Goal: Task Accomplishment & Management: Use online tool/utility

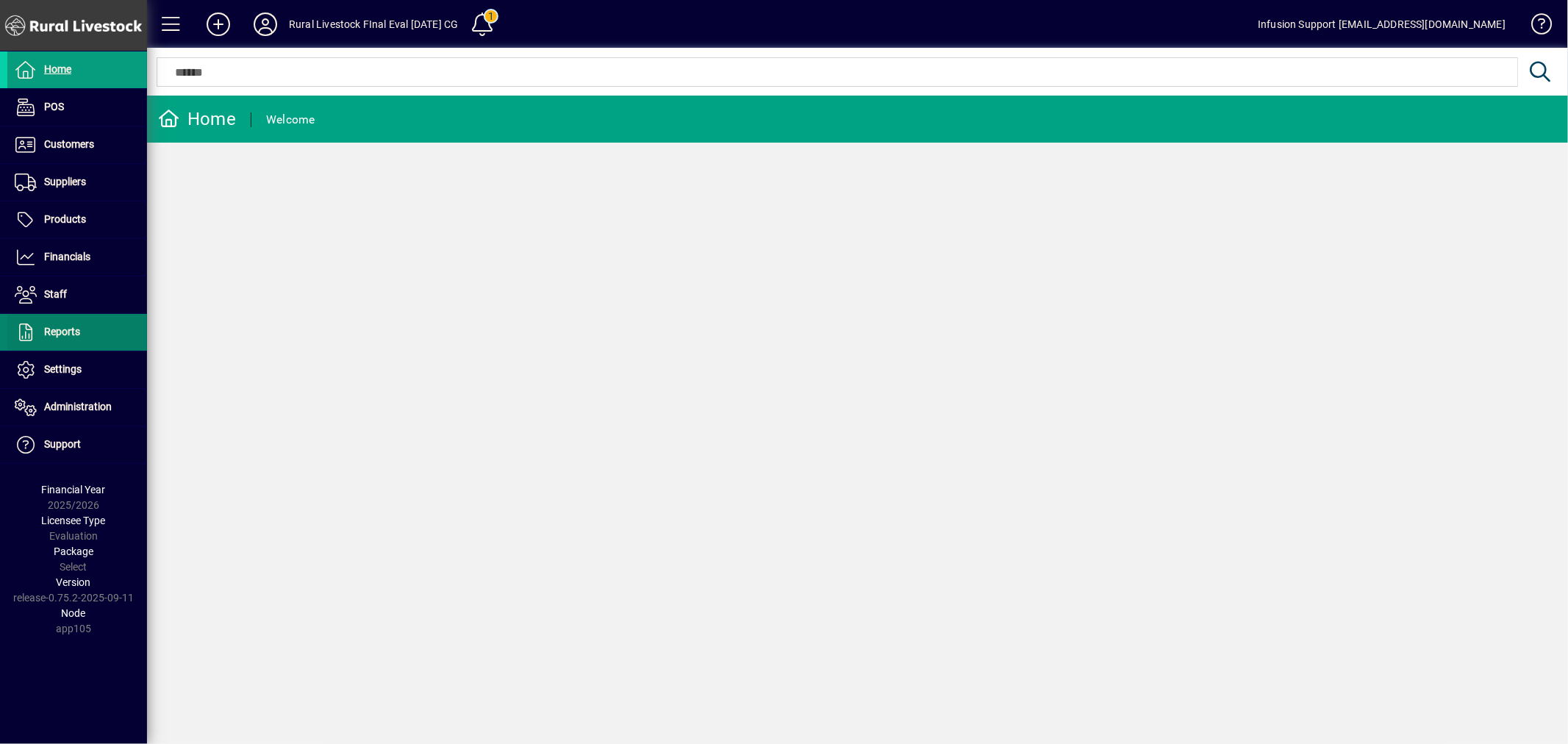
click at [64, 326] on span "Reports" at bounding box center [62, 331] width 36 height 12
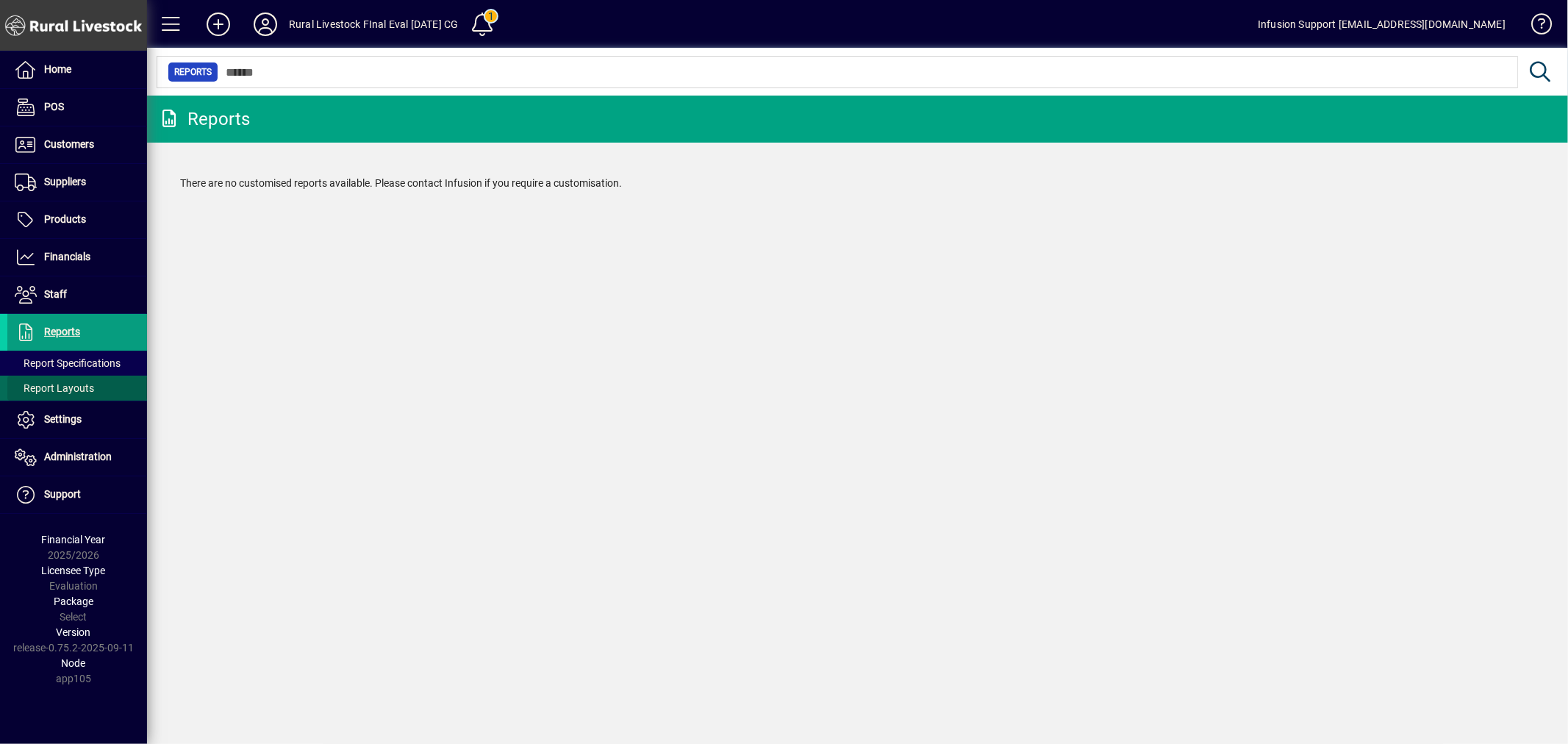
click at [63, 381] on span "Report Layouts" at bounding box center [50, 388] width 86 height 15
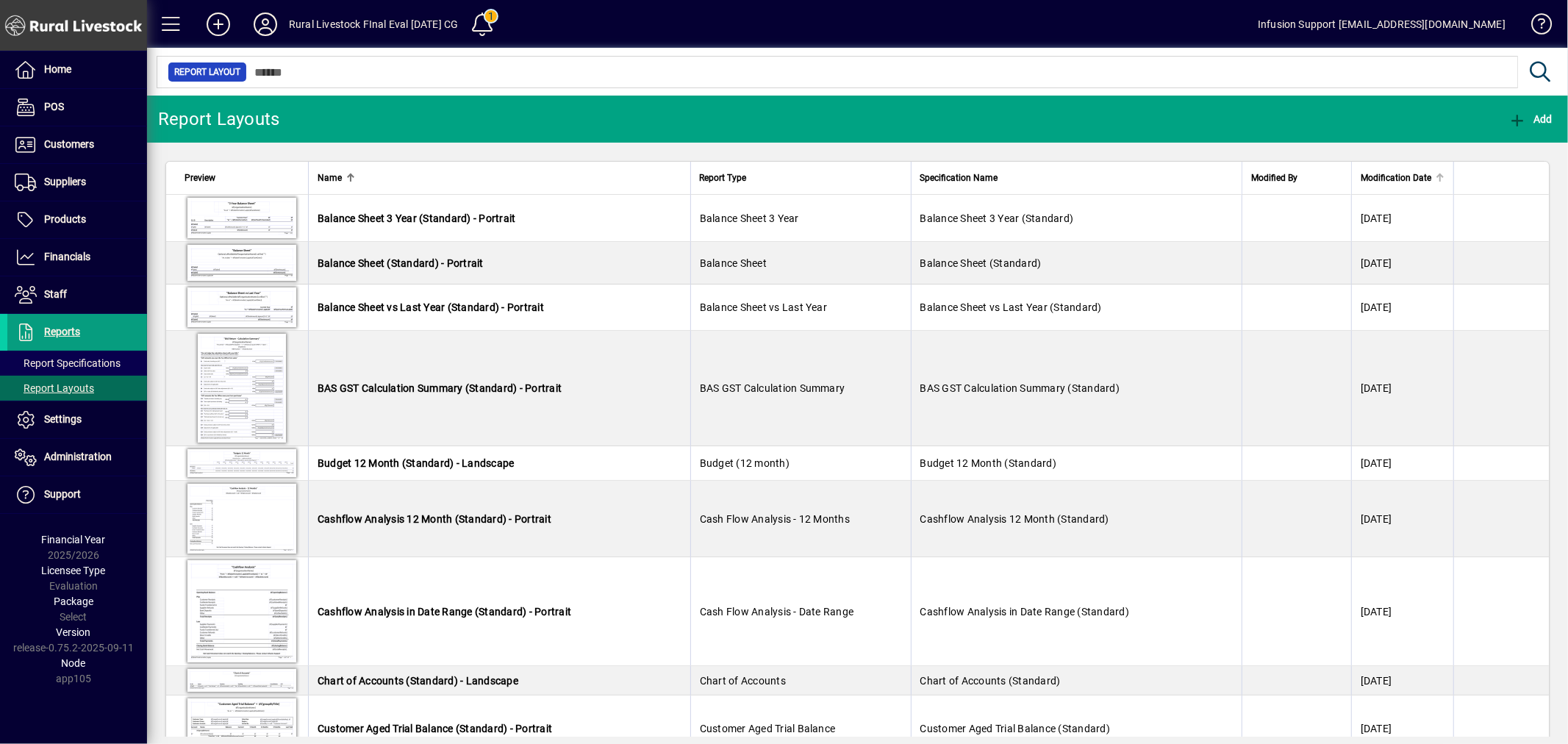
click at [1364, 174] on span "Modification Date" at bounding box center [1396, 178] width 71 height 16
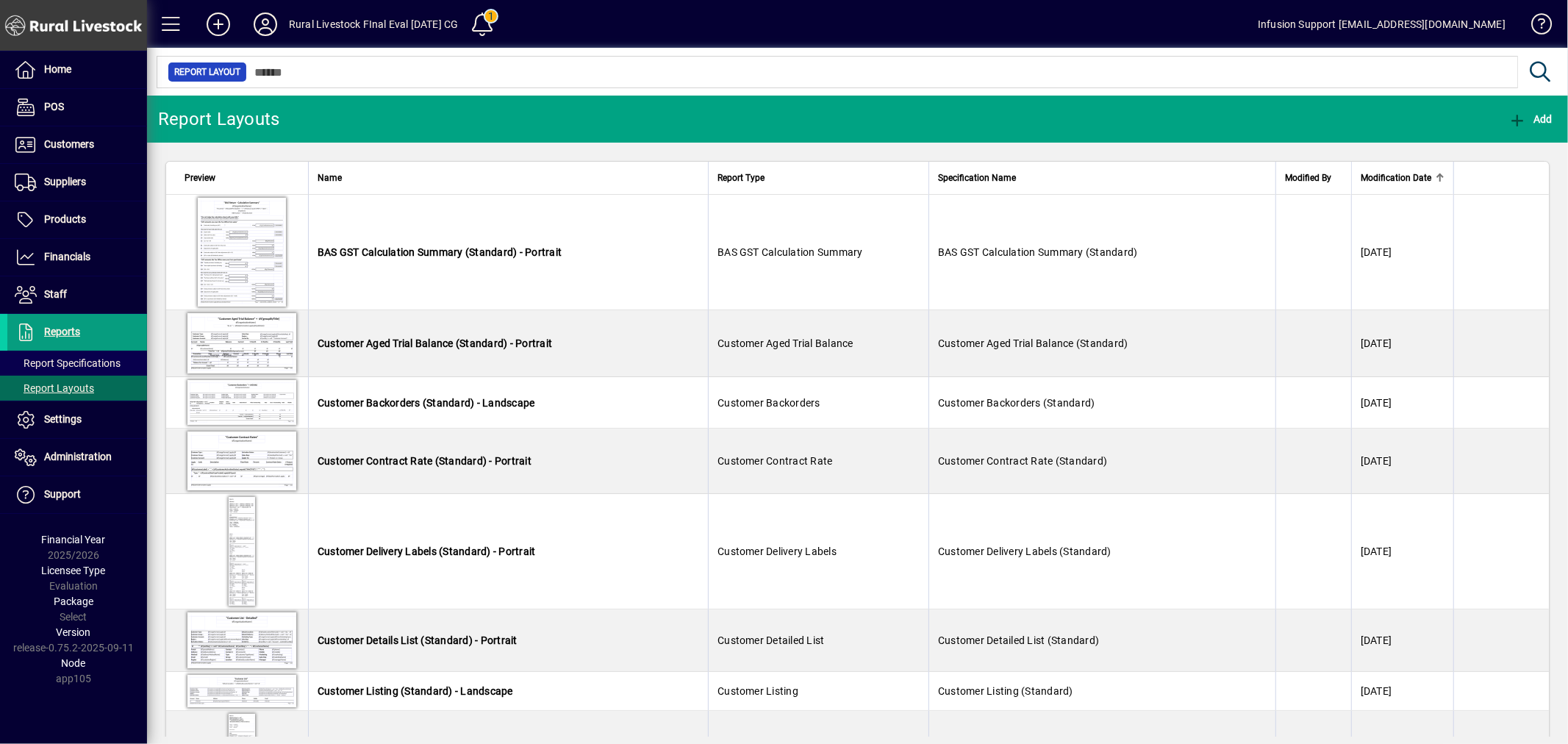
click at [1364, 174] on span "Modification Date" at bounding box center [1396, 178] width 71 height 16
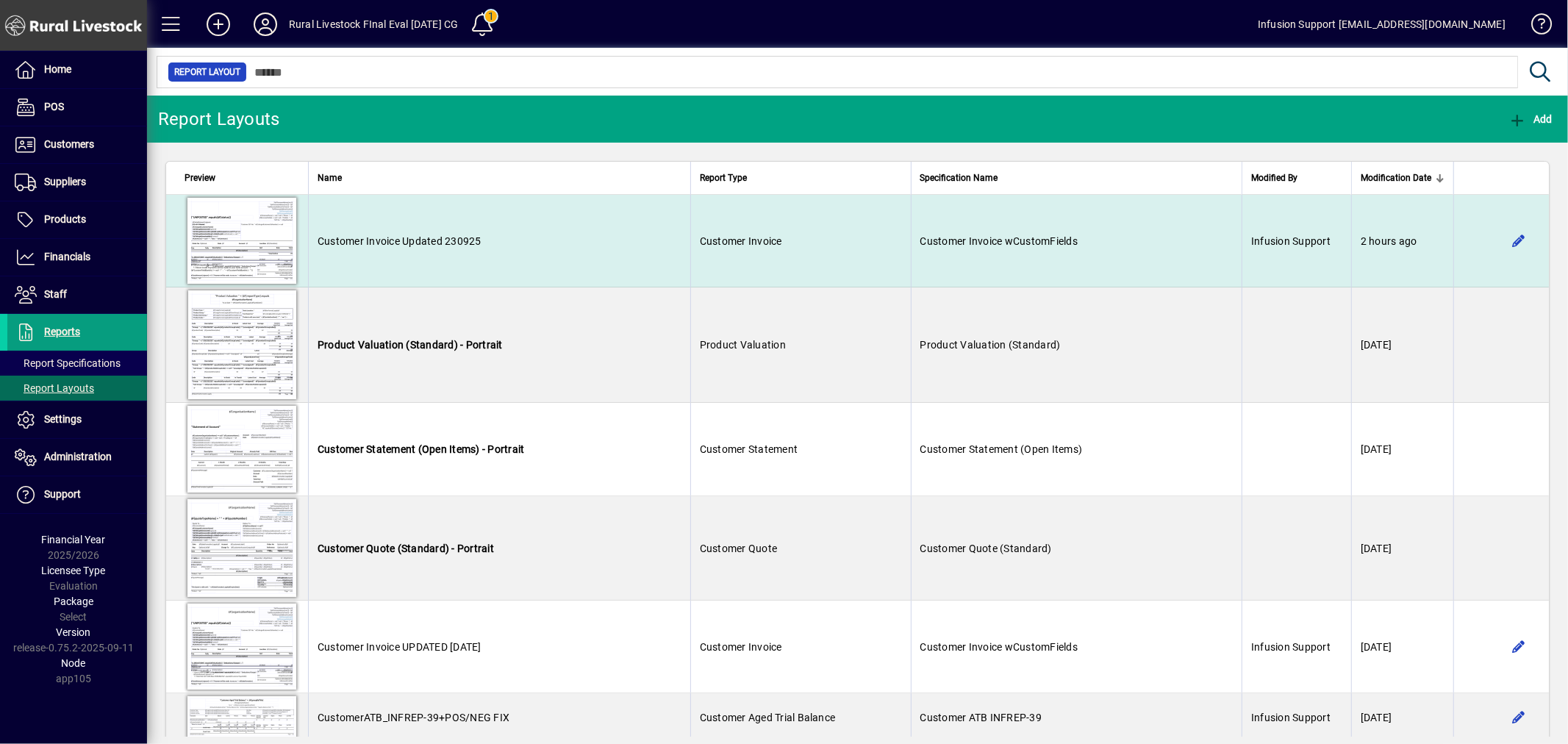
click at [739, 224] on td "Customer Invoice" at bounding box center [800, 241] width 220 height 93
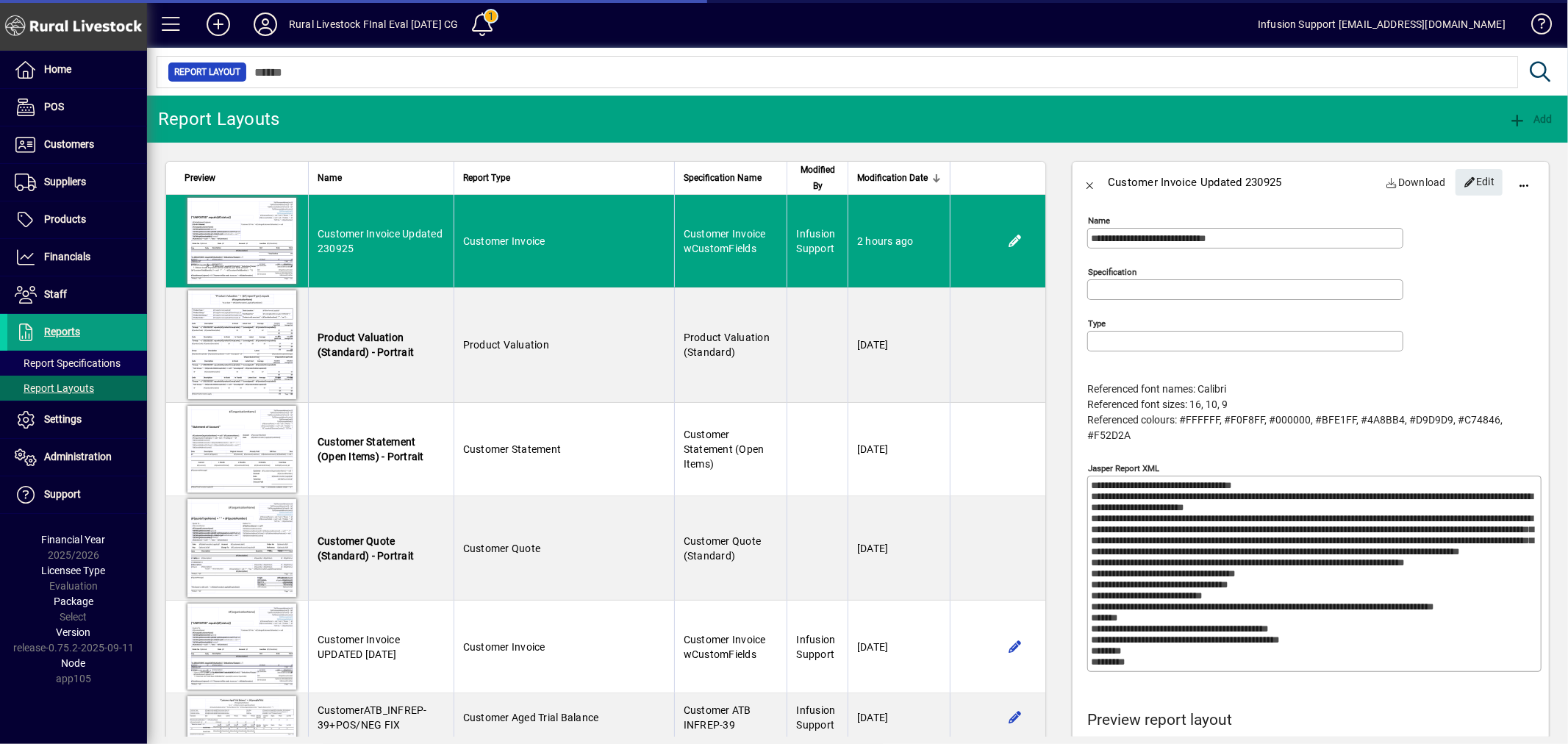
type input "**********"
drag, startPoint x: 1471, startPoint y: 184, endPoint x: 1327, endPoint y: 423, distance: 279.0
click at [1471, 184] on span "Edit" at bounding box center [1479, 182] width 32 height 25
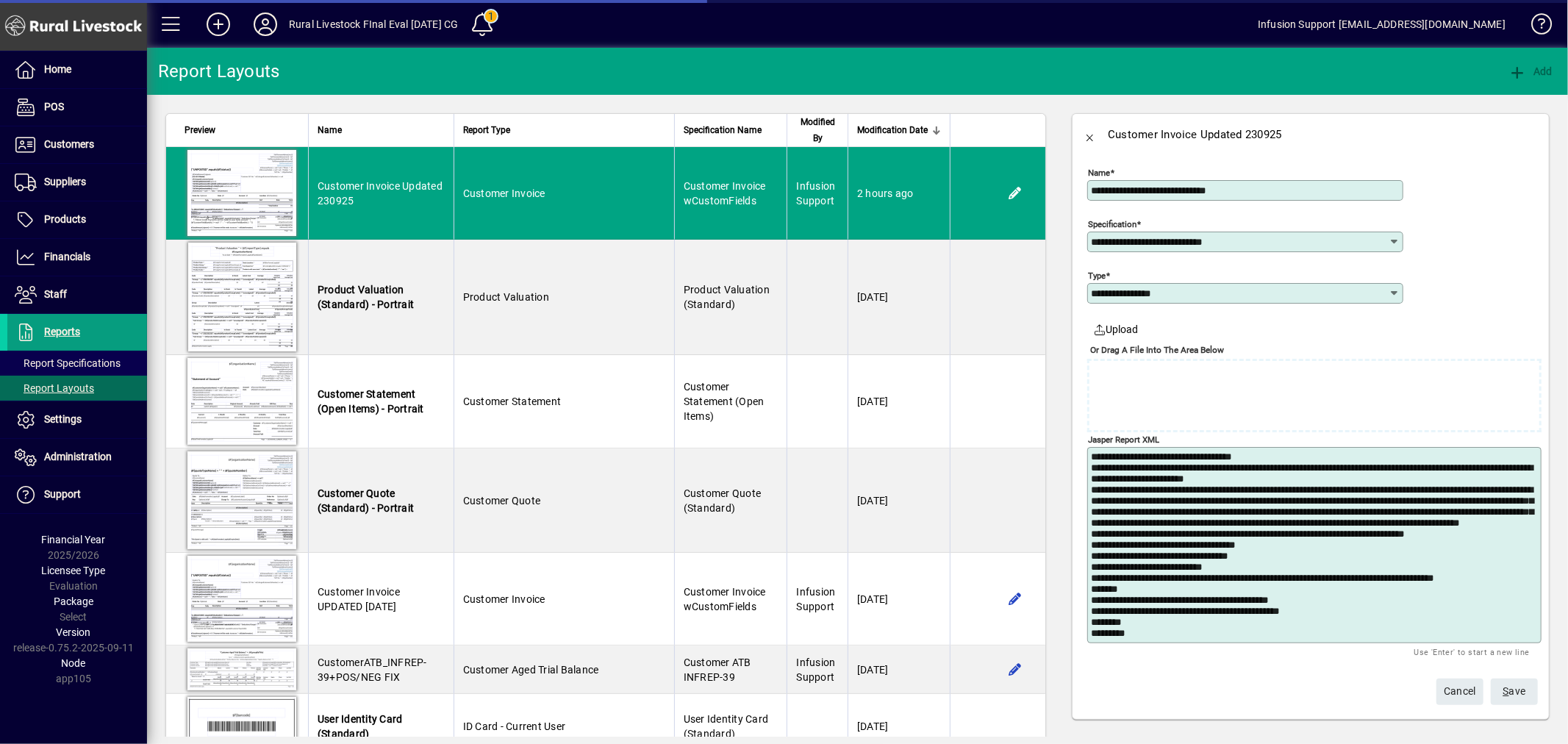
click at [1330, 545] on textarea "Jasper Report XML" at bounding box center [1315, 545] width 450 height 188
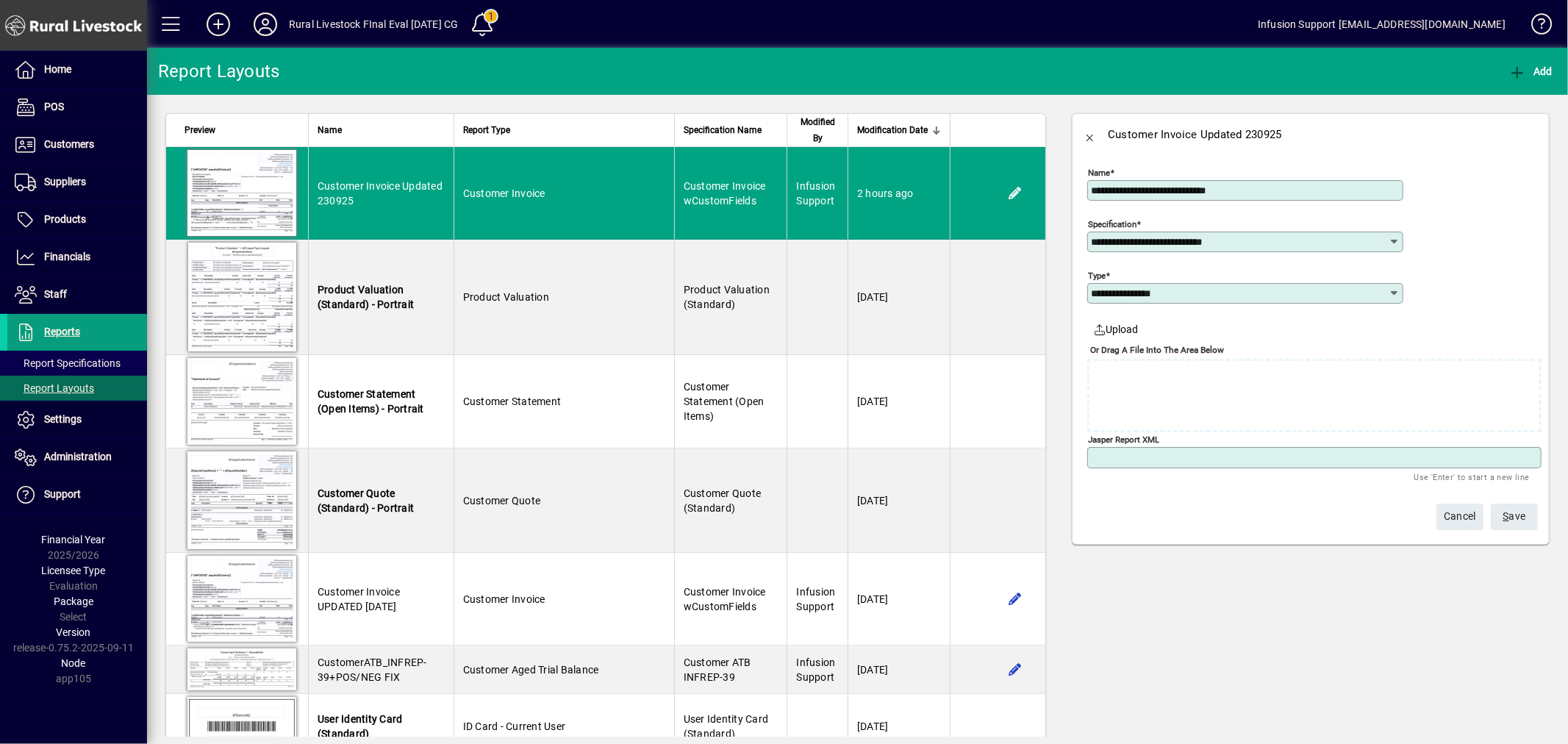
paste textarea "**********"
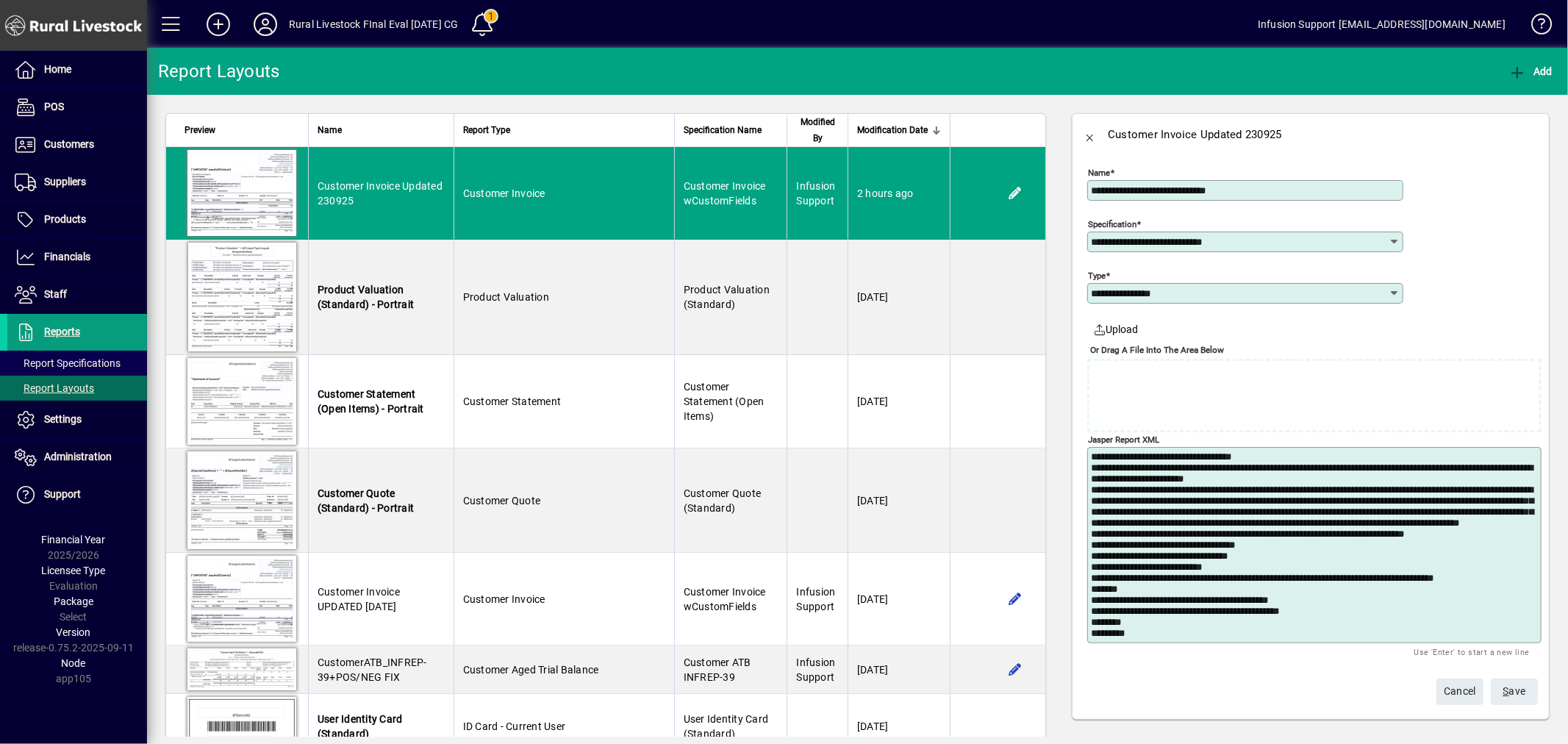
type textarea "**********"
click at [1507, 694] on span "S ave" at bounding box center [1514, 691] width 23 height 25
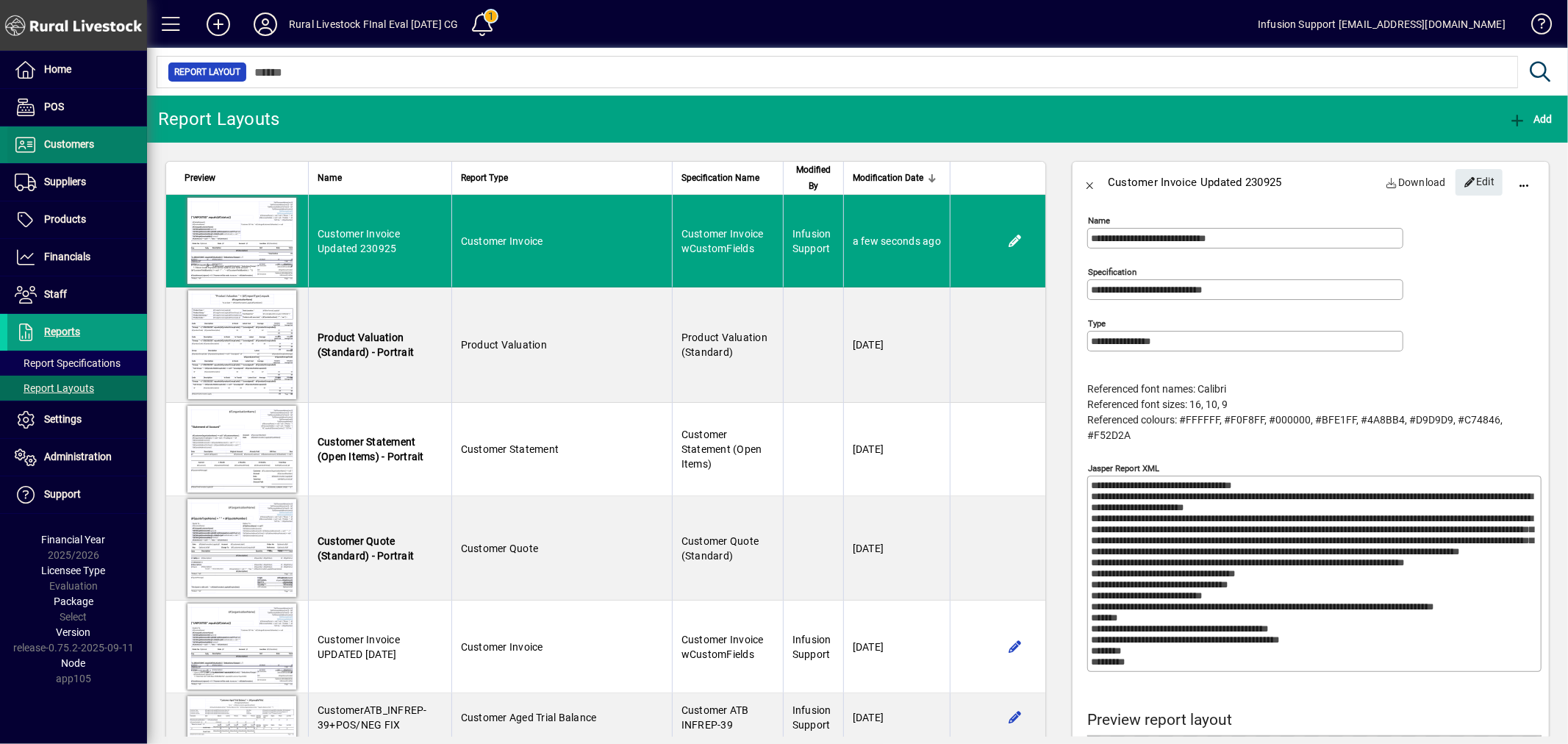
click at [60, 140] on span "Customers" at bounding box center [68, 144] width 50 height 12
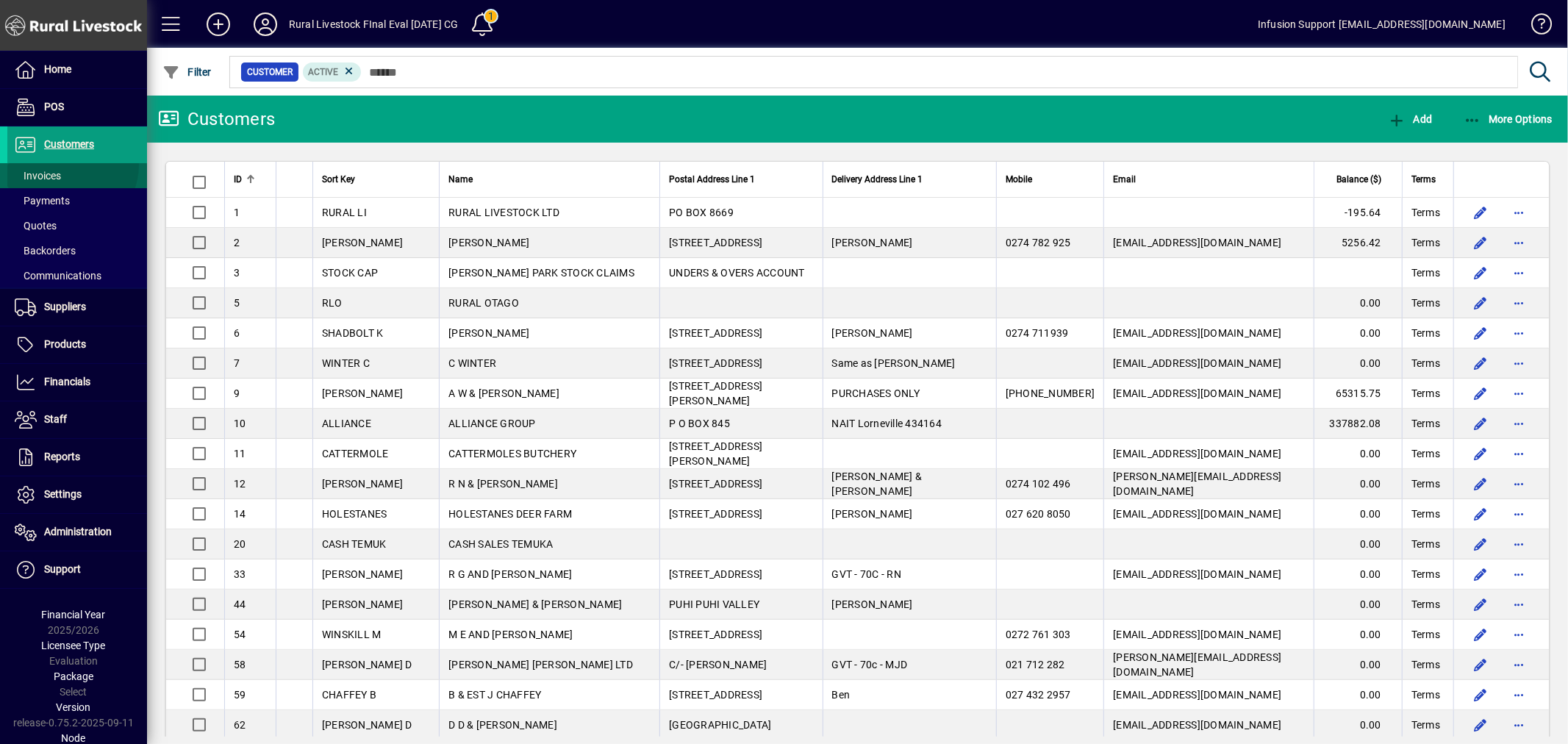
click at [69, 166] on span at bounding box center [76, 176] width 139 height 36
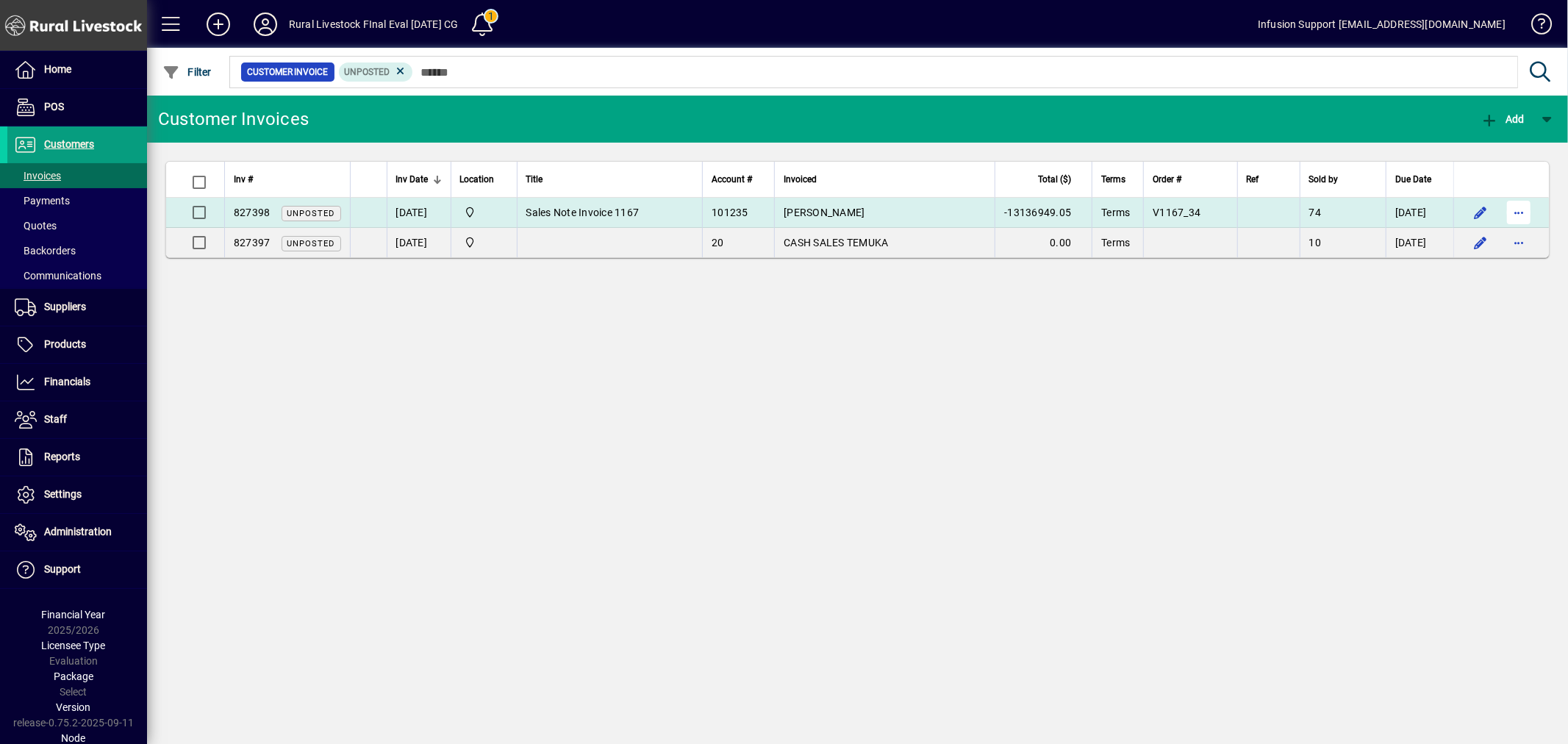
click at [1522, 212] on span "button" at bounding box center [1518, 212] width 35 height 36
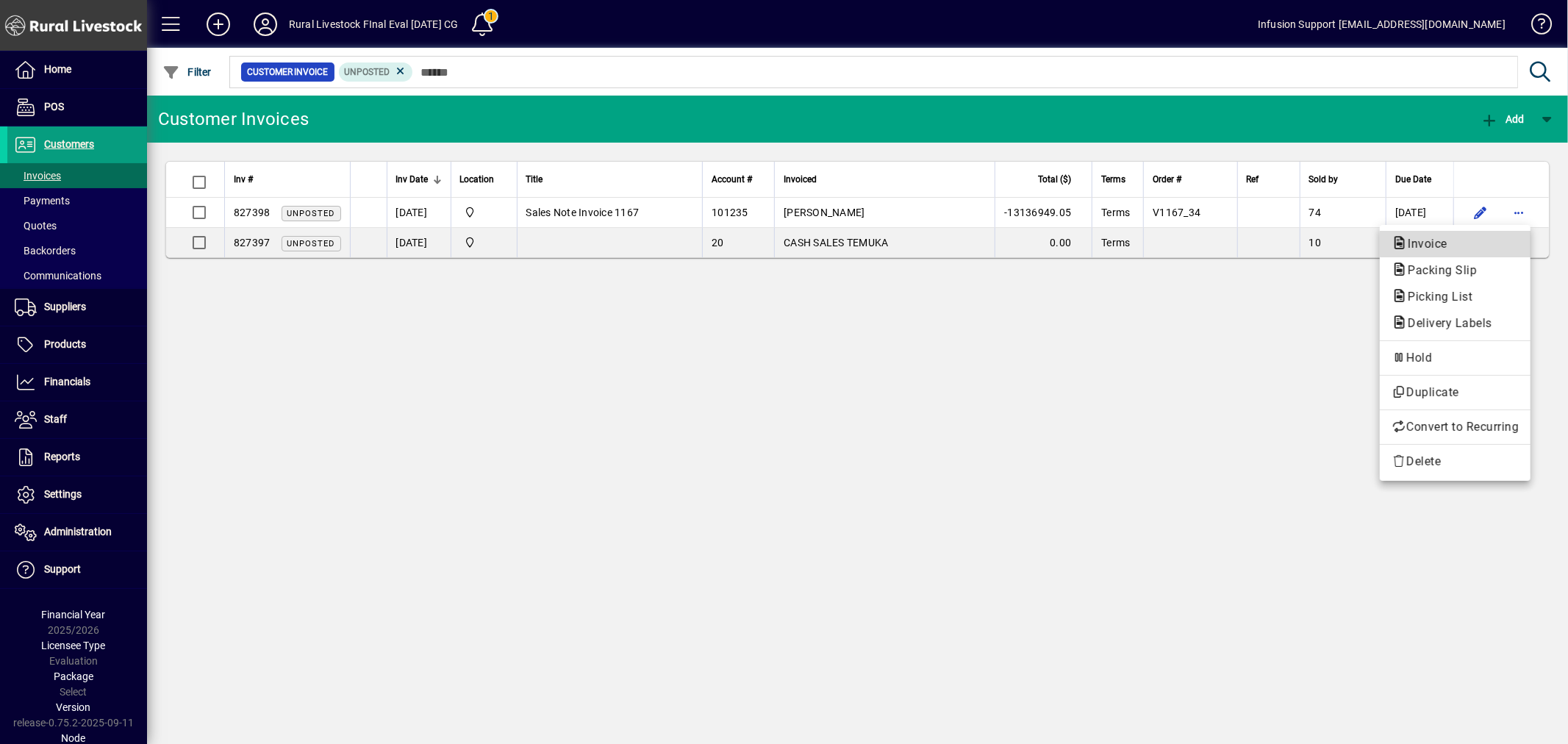
click at [1482, 243] on span "Invoice" at bounding box center [1455, 243] width 127 height 17
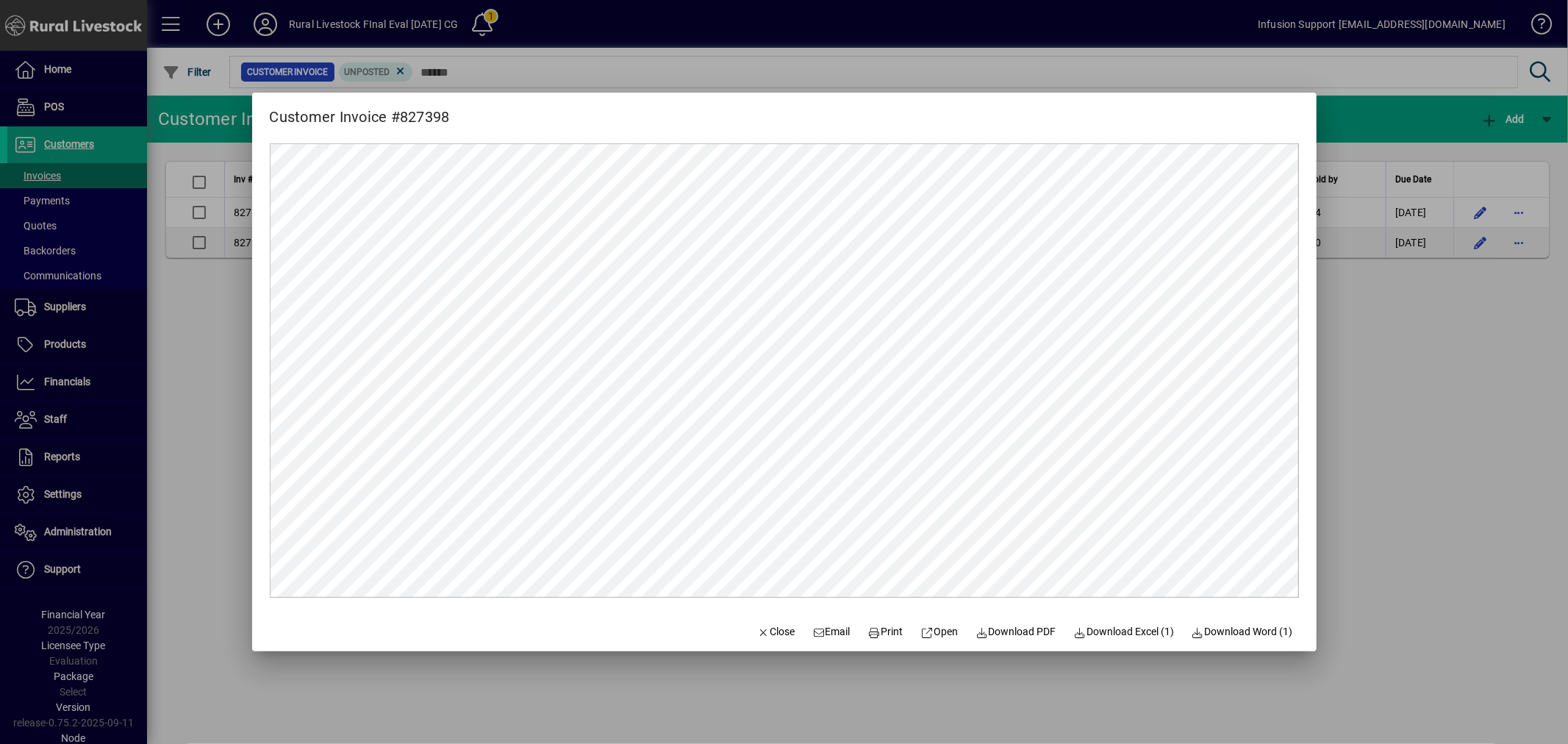
drag, startPoint x: 761, startPoint y: 627, endPoint x: 774, endPoint y: 609, distance: 22.2
click at [762, 627] on span "Close" at bounding box center [776, 632] width 38 height 15
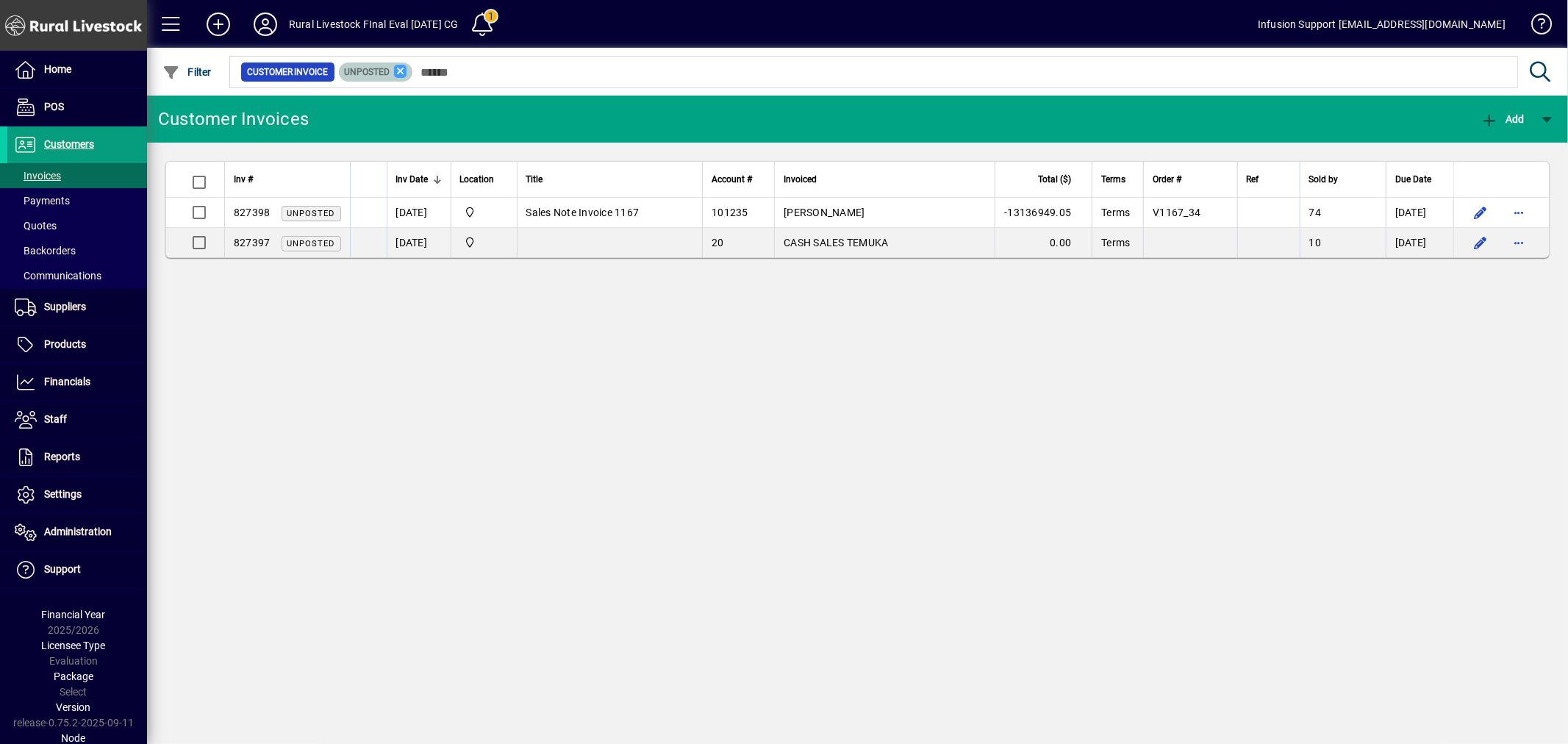
click at [395, 66] on icon at bounding box center [400, 71] width 14 height 14
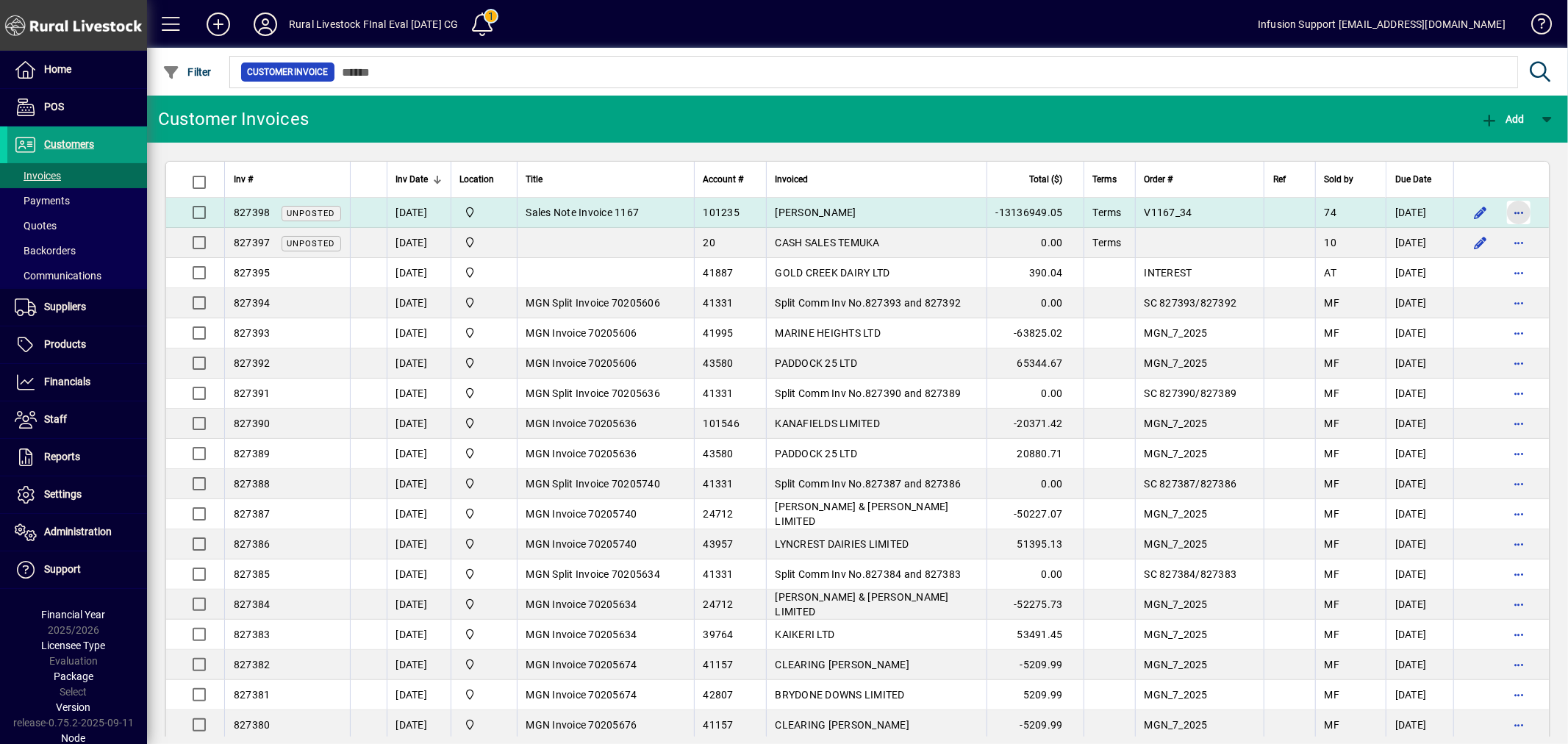
click at [1502, 210] on span "button" at bounding box center [1518, 212] width 35 height 36
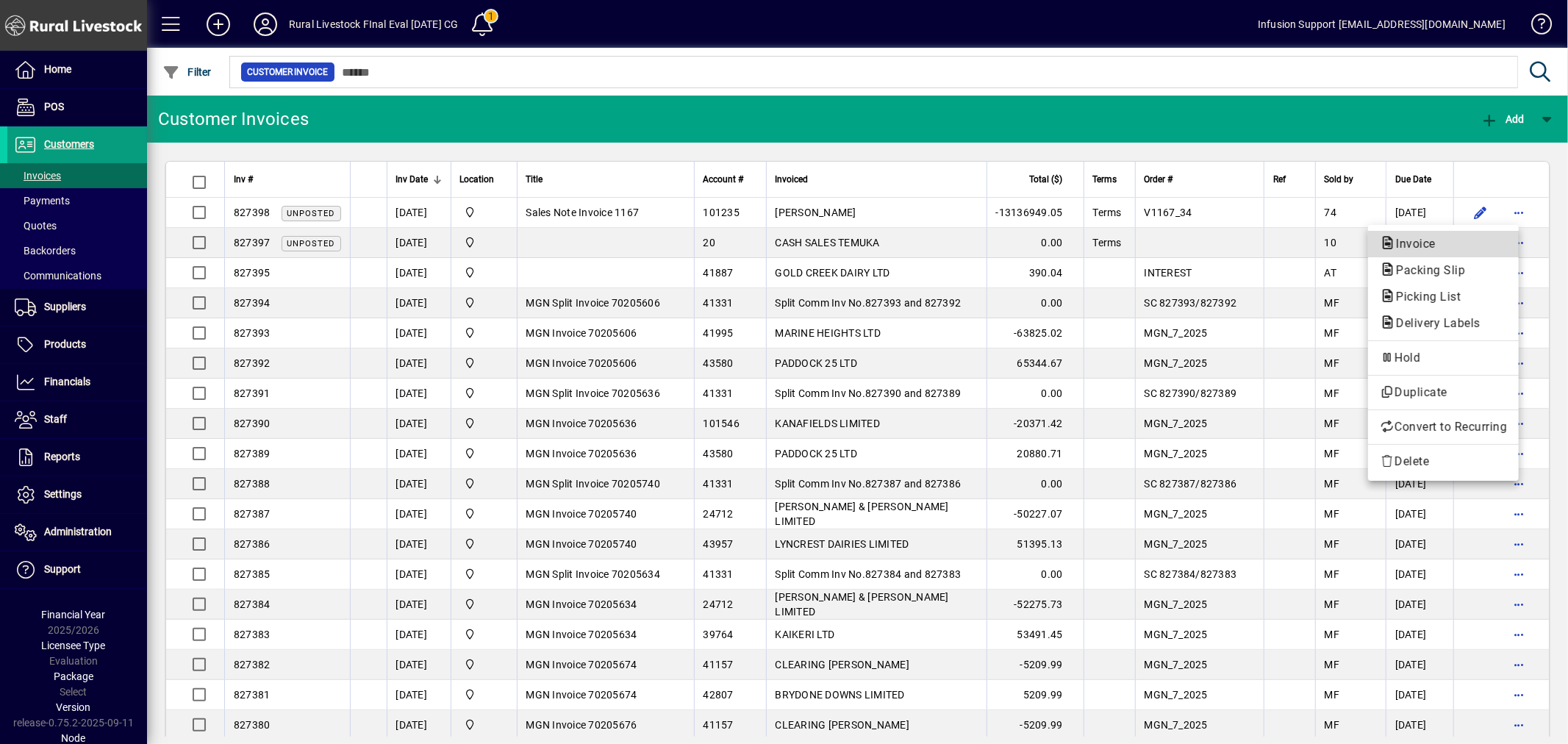
click at [1469, 240] on span "Invoice" at bounding box center [1443, 243] width 127 height 17
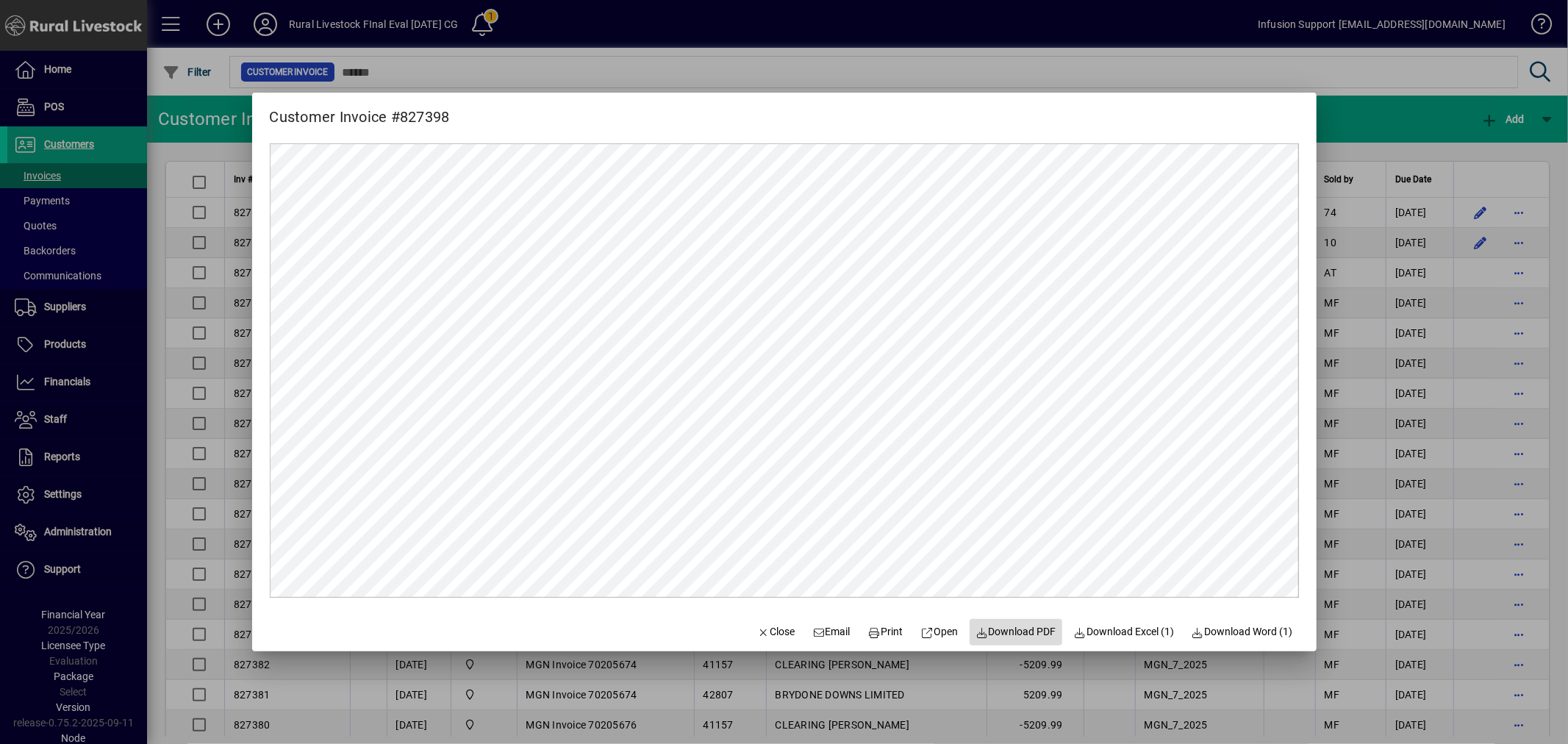
click at [1013, 628] on span "Download PDF" at bounding box center [1016, 632] width 81 height 15
click at [921, 624] on span at bounding box center [939, 632] width 49 height 36
click at [989, 630] on span "Download PDF" at bounding box center [1016, 632] width 81 height 15
click at [868, 628] on icon at bounding box center [875, 633] width 14 height 10
click at [777, 628] on span "Close" at bounding box center [776, 632] width 38 height 15
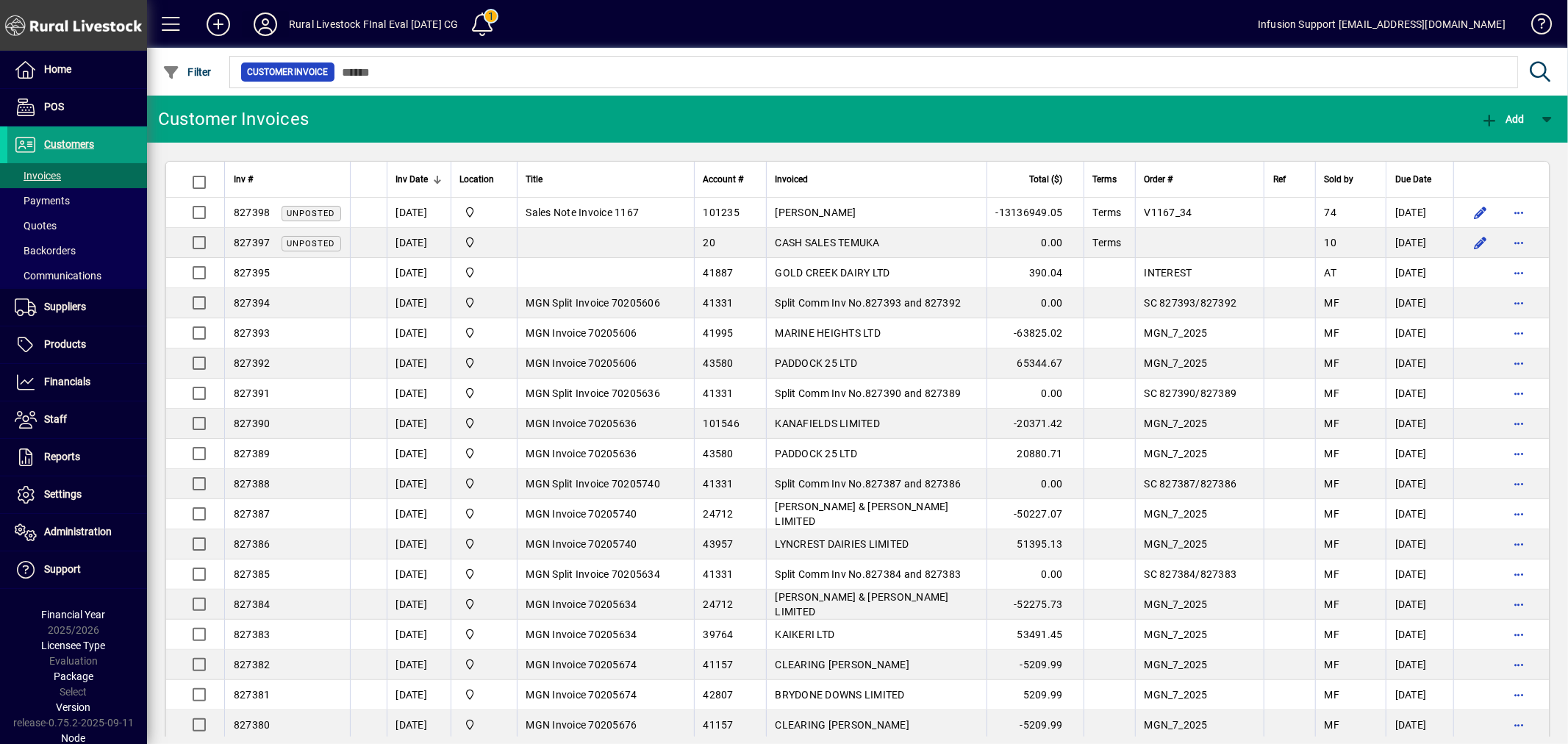
click at [266, 26] on icon at bounding box center [265, 25] width 29 height 24
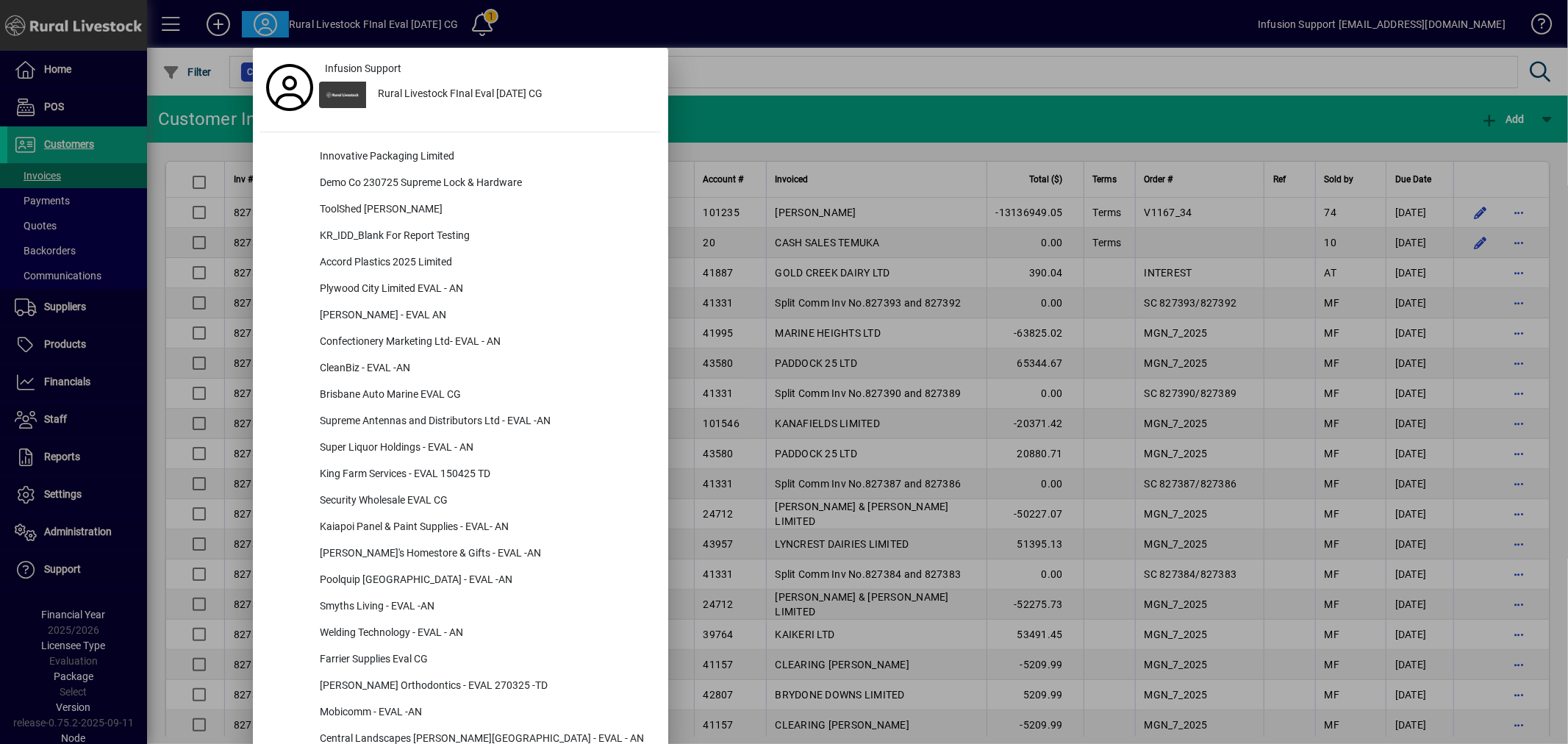
scroll to position [575, 0]
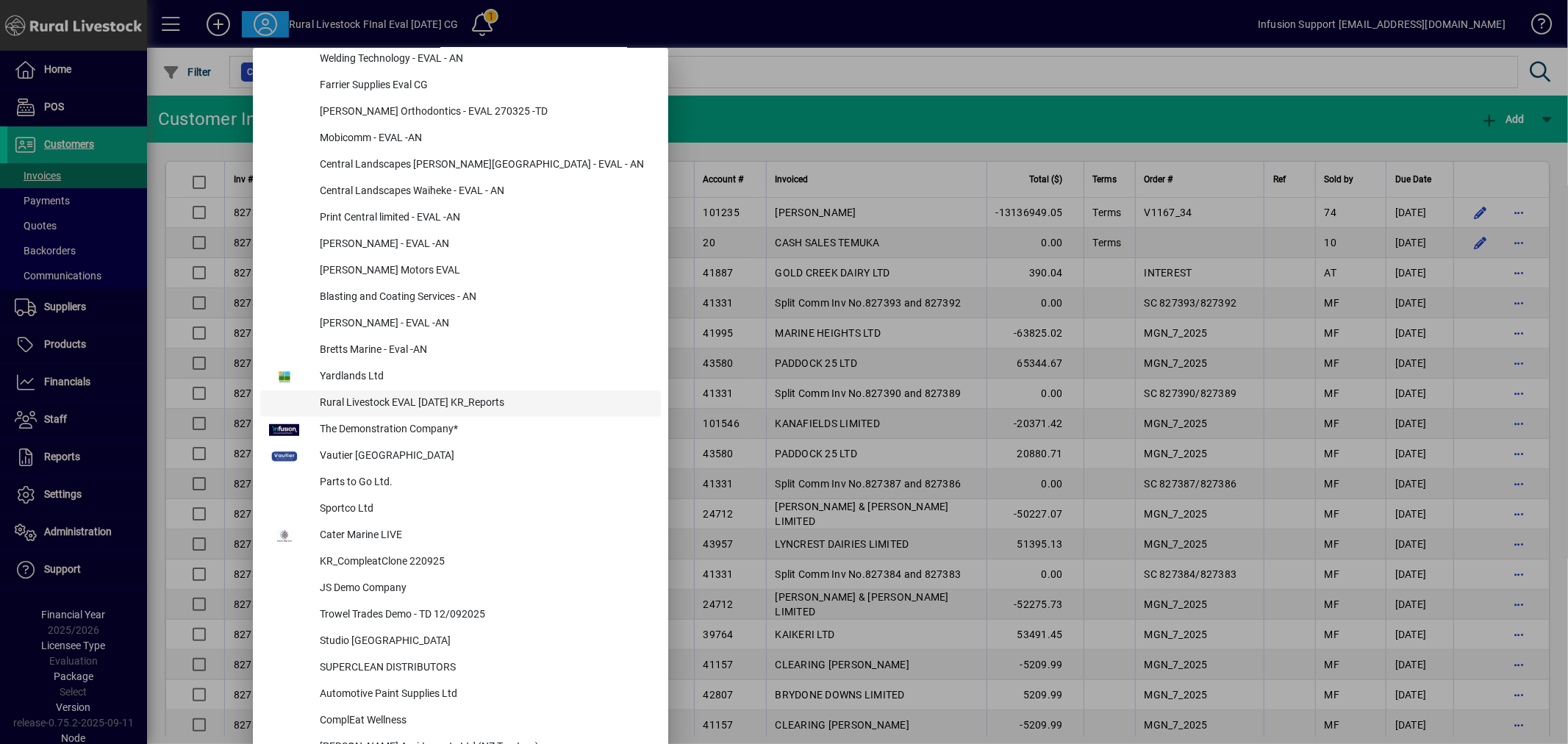
click at [475, 395] on div "Rural Livestock EVAL 04JUL25 KR_Reports" at bounding box center [484, 403] width 353 height 26
